Goal: Information Seeking & Learning: Learn about a topic

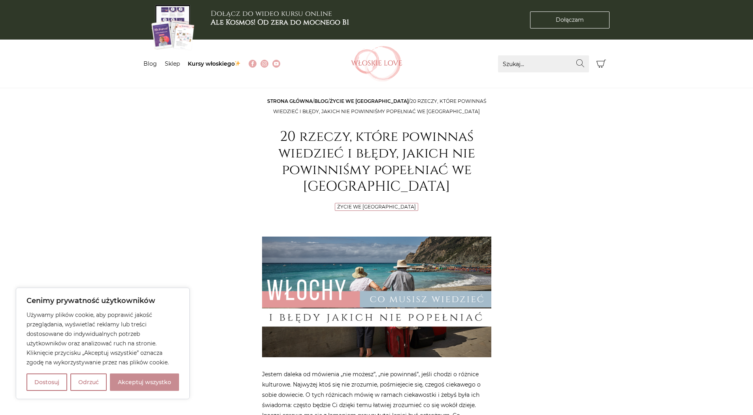
click at [131, 380] on button "Akceptuj wszystko" at bounding box center [144, 381] width 69 height 17
checkbox input "true"
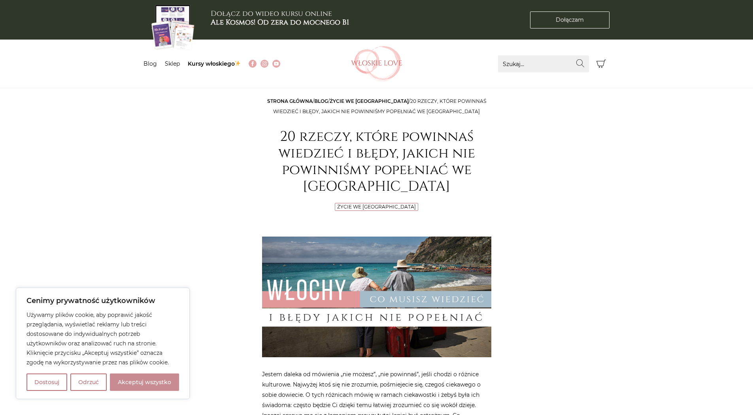
checkbox input "true"
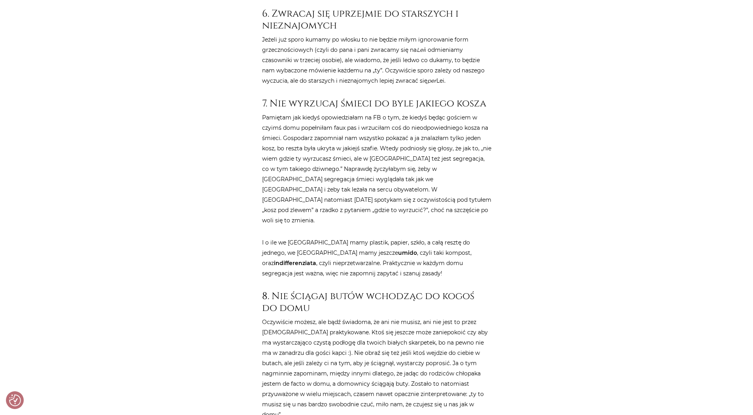
scroll to position [1542, 0]
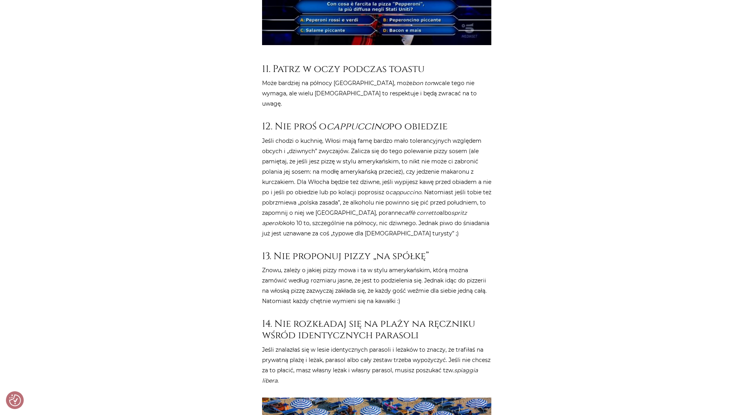
scroll to position [2689, 0]
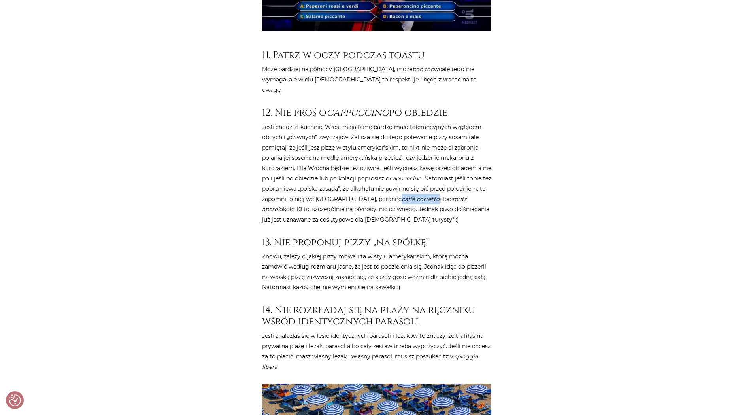
drag, startPoint x: 448, startPoint y: 135, endPoint x: 411, endPoint y: 138, distance: 36.9
click at [411, 138] on p "Jeśli chodzi o kuchnię, Włosi mają famę bardzo mało tolerancyjnych względem obc…" at bounding box center [376, 173] width 229 height 103
copy em "caffè corretto"
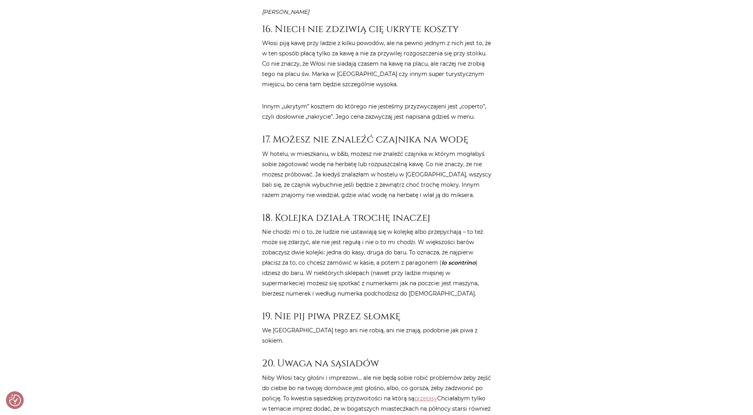
scroll to position [3361, 0]
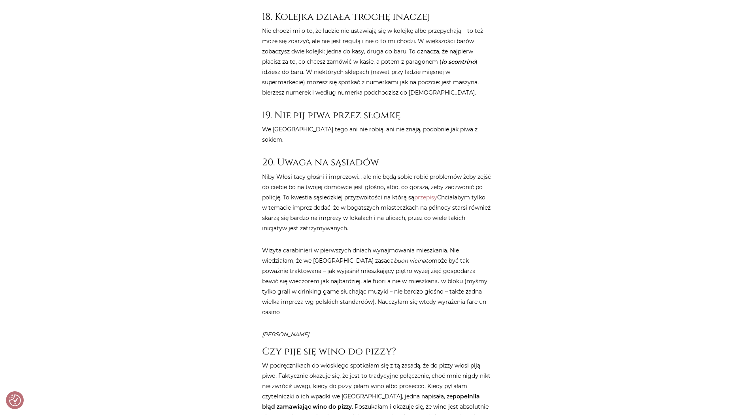
scroll to position [3559, 0]
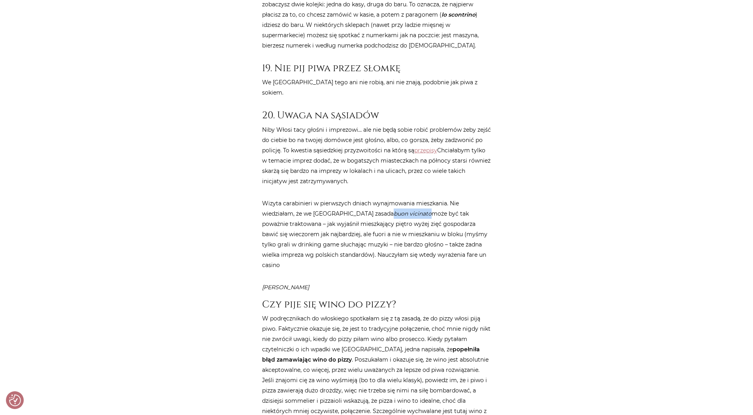
drag, startPoint x: 399, startPoint y: 139, endPoint x: 362, endPoint y: 143, distance: 37.8
click at [362, 198] on p "Wizyta carabinieri w pierwszych dniach wynajmowania mieszkania. Nie wiedziałam,…" at bounding box center [376, 234] width 229 height 72
copy em "buon vicinato"
drag, startPoint x: 489, startPoint y: 180, endPoint x: 448, endPoint y: 181, distance: 41.6
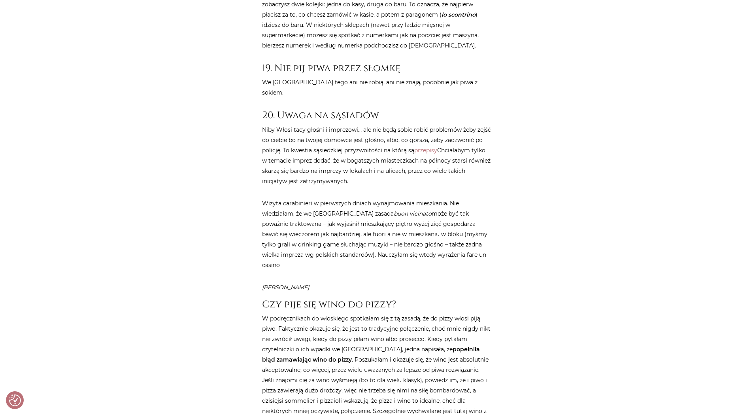
click at [448, 198] on p "Wizyta carabinieri w pierwszych dniach wynajmowania mieszkania. Nie wiedziałam,…" at bounding box center [376, 234] width 229 height 72
copy p "fare un casino"
drag, startPoint x: 195, startPoint y: 163, endPoint x: 206, endPoint y: 144, distance: 21.9
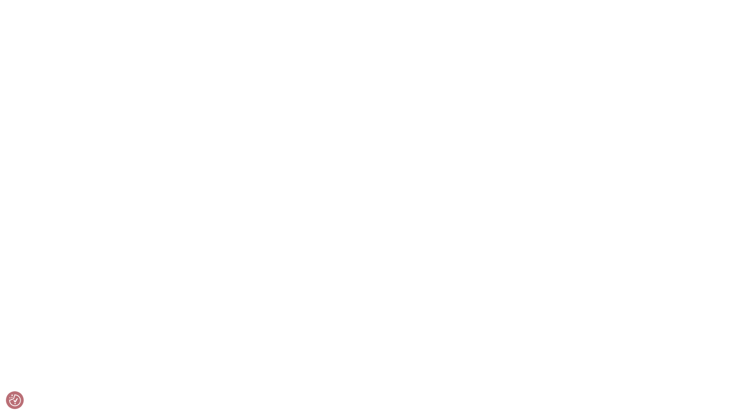
scroll to position [4468, 0]
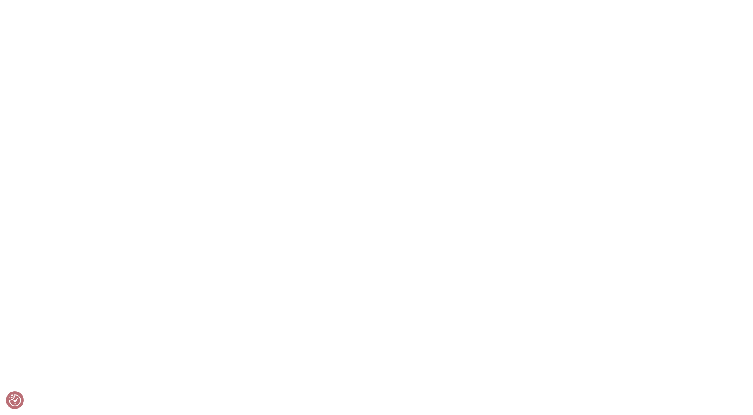
scroll to position [4547, 0]
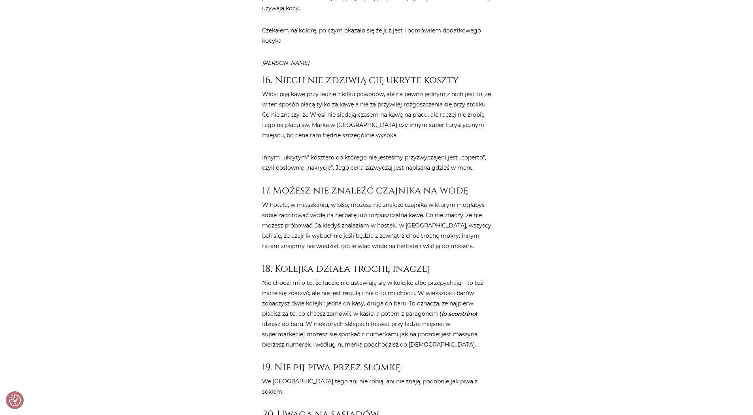
scroll to position [3346, 0]
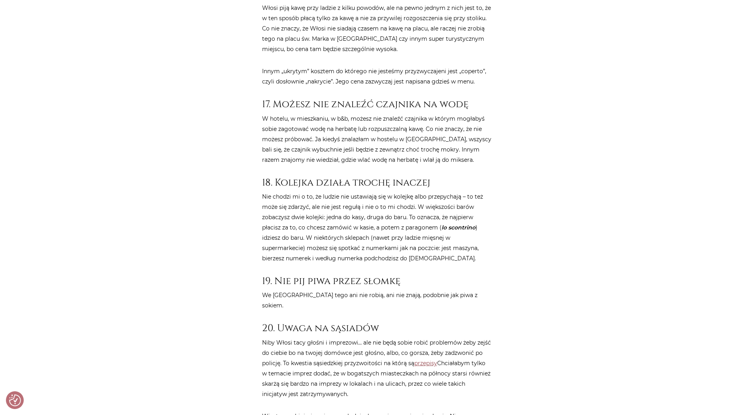
click at [418, 359] on link "przepisy" at bounding box center [425, 362] width 23 height 7
